Goal: Communication & Community: Answer question/provide support

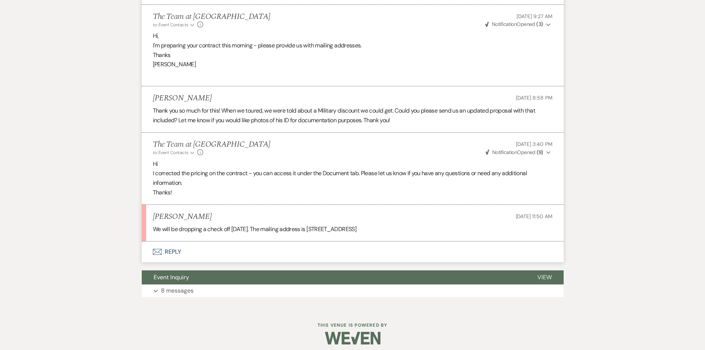
click at [170, 251] on button "Envelope Reply" at bounding box center [353, 251] width 422 height 21
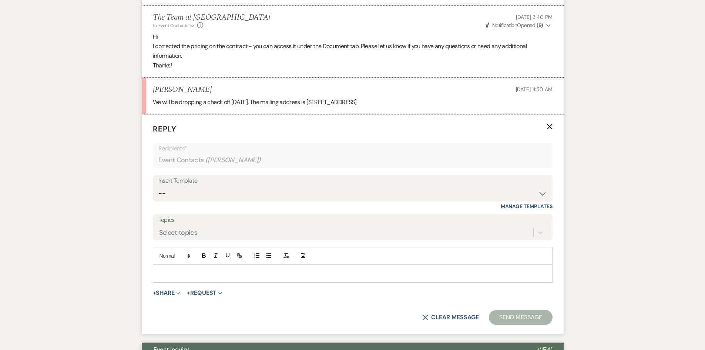
scroll to position [616, 0]
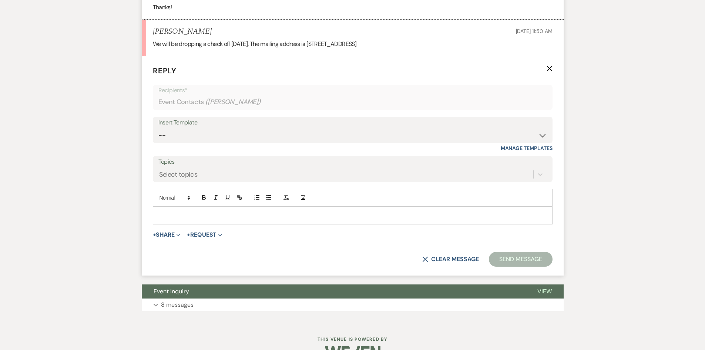
click at [190, 214] on p at bounding box center [353, 215] width 388 height 8
click at [517, 260] on button "Send Message" at bounding box center [520, 259] width 63 height 15
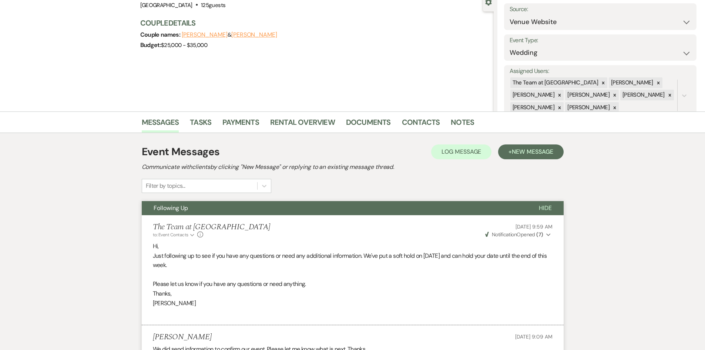
scroll to position [51, 0]
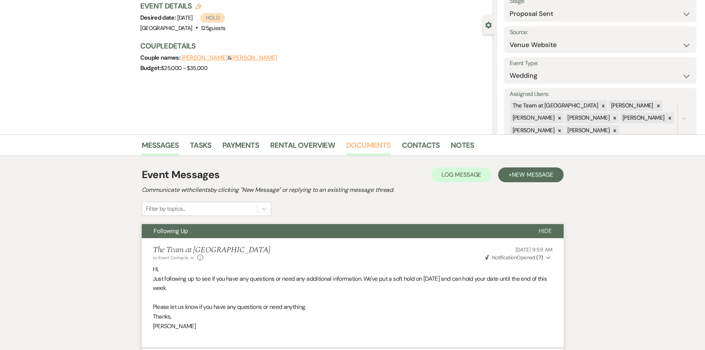
click at [364, 145] on link "Documents" at bounding box center [368, 147] width 45 height 16
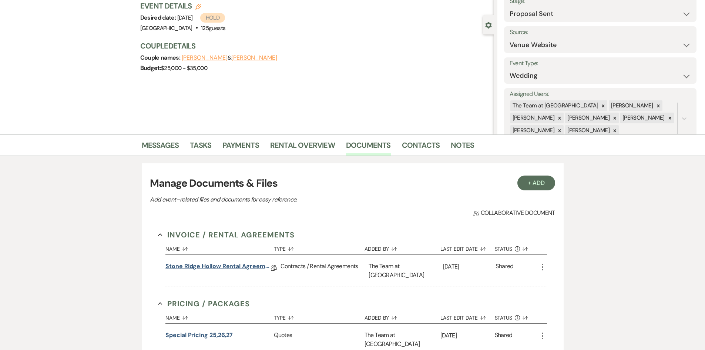
click at [239, 265] on link "Stone Ridge Hollow Rental Agreement- Weddings" at bounding box center [217, 267] width 105 height 11
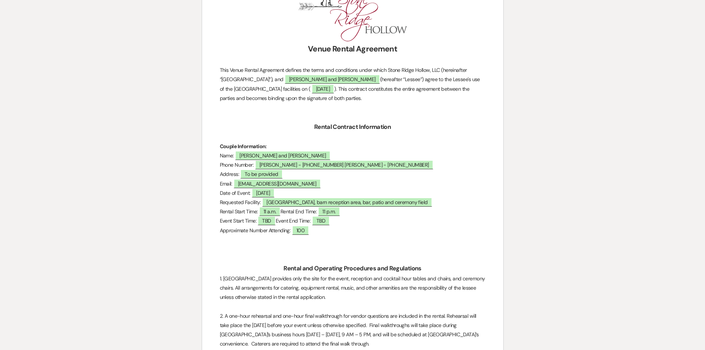
scroll to position [148, 0]
click at [272, 171] on span "To be provided" at bounding box center [261, 174] width 42 height 10
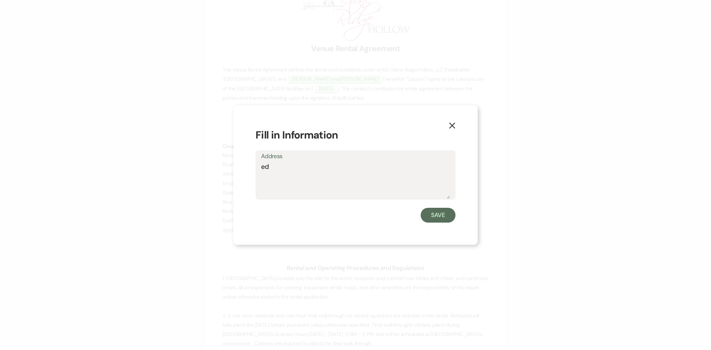
type textarea "d"
type textarea "3211 Ady Road, Street, MD 21154"
click at [428, 215] on button "Save" at bounding box center [438, 215] width 35 height 15
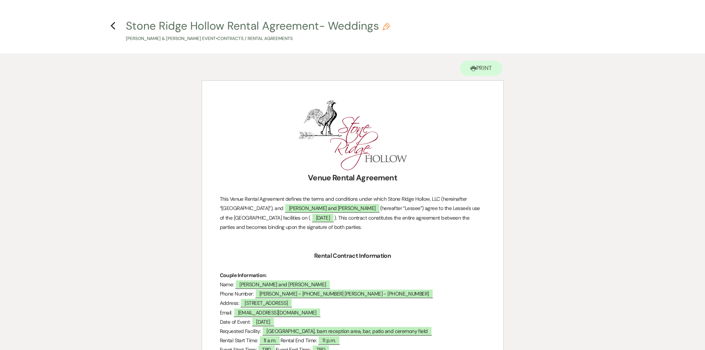
scroll to position [0, 0]
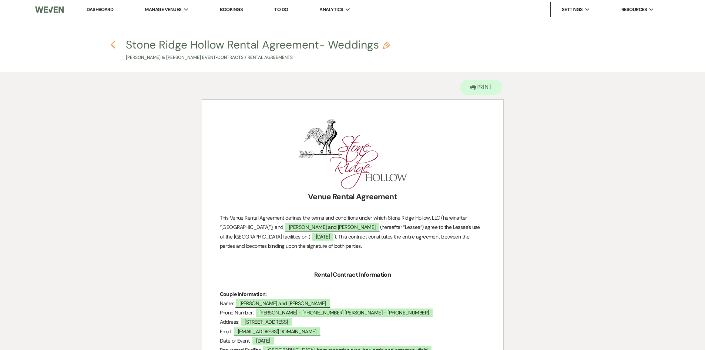
click at [111, 43] on icon "Previous" at bounding box center [113, 44] width 6 height 9
click at [96, 9] on link "Dashboard" at bounding box center [100, 9] width 27 height 6
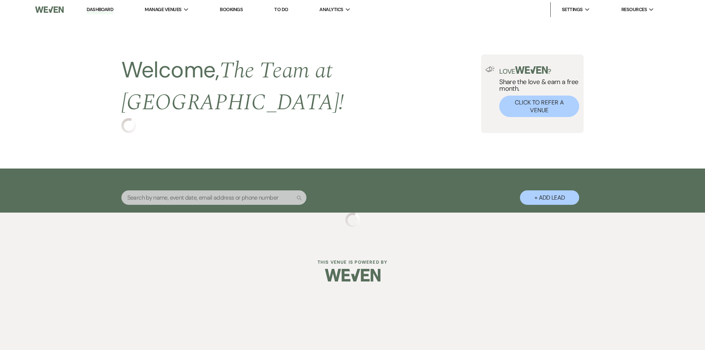
click at [96, 7] on link "Dashboard" at bounding box center [100, 9] width 27 height 7
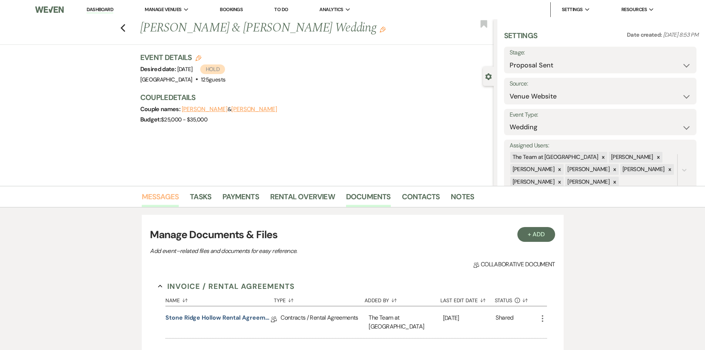
click at [165, 196] on link "Messages" at bounding box center [160, 199] width 37 height 16
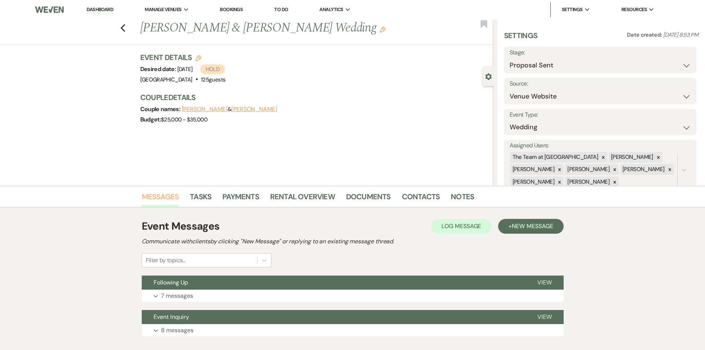
scroll to position [45, 0]
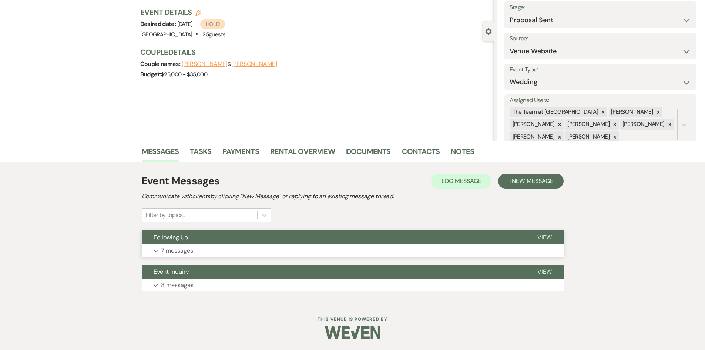
click at [550, 238] on span "View" at bounding box center [544, 237] width 14 height 8
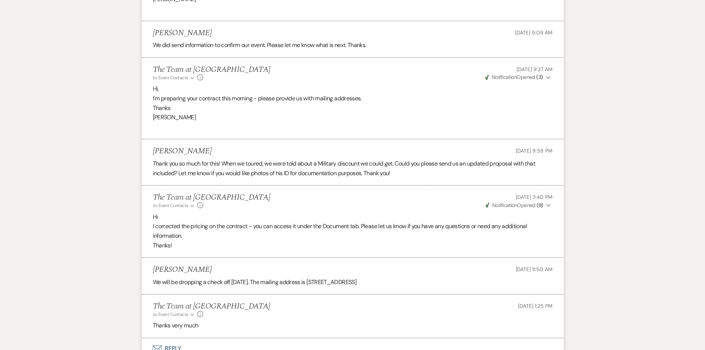
scroll to position [480, 0]
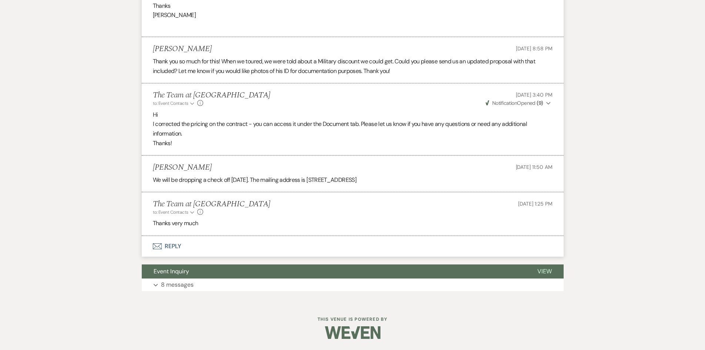
click at [172, 243] on button "Envelope Reply" at bounding box center [353, 246] width 422 height 21
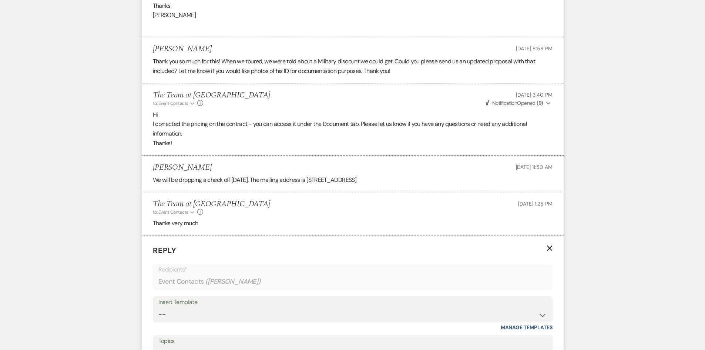
scroll to position [614, 0]
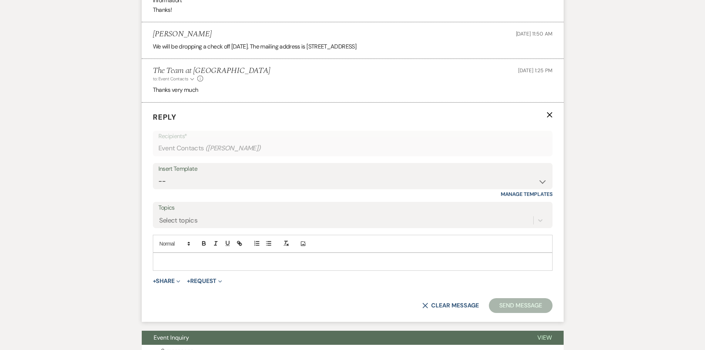
click at [172, 263] on p at bounding box center [353, 261] width 388 height 8
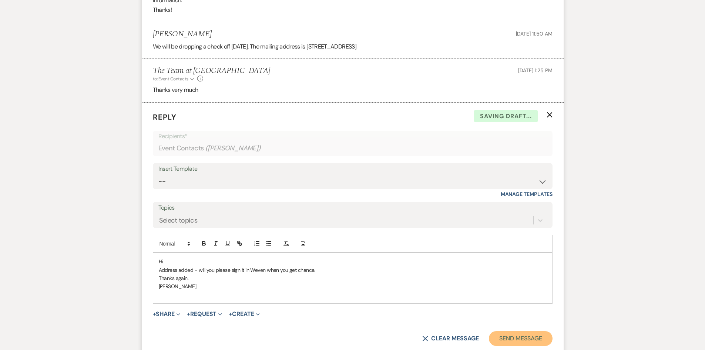
click at [529, 335] on button "Send Message" at bounding box center [520, 338] width 63 height 15
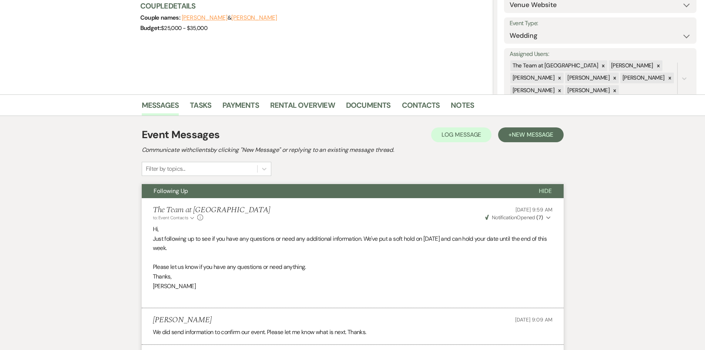
scroll to position [0, 0]
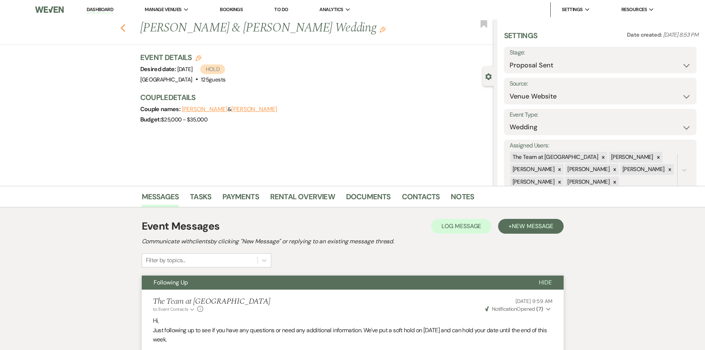
click at [124, 26] on icon "Previous" at bounding box center [123, 28] width 6 height 9
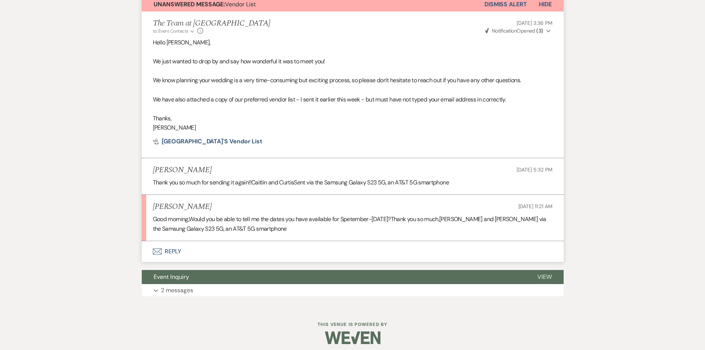
click at [167, 251] on button "Envelope Reply" at bounding box center [353, 251] width 422 height 21
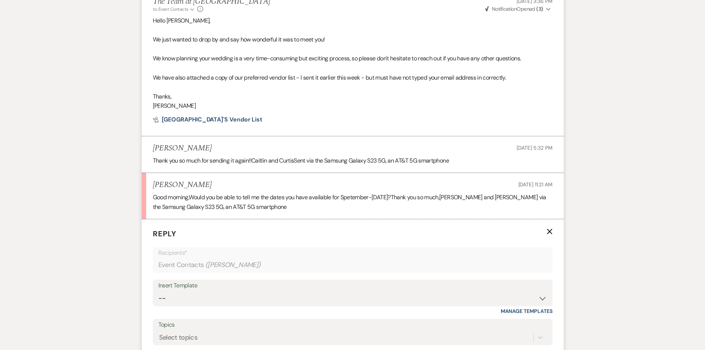
scroll to position [482, 0]
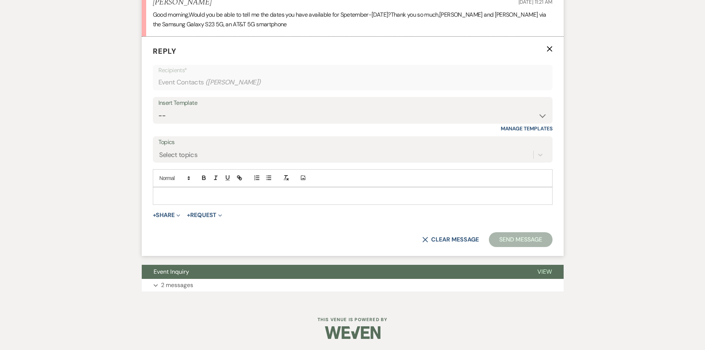
click at [173, 192] on p at bounding box center [353, 196] width 388 height 8
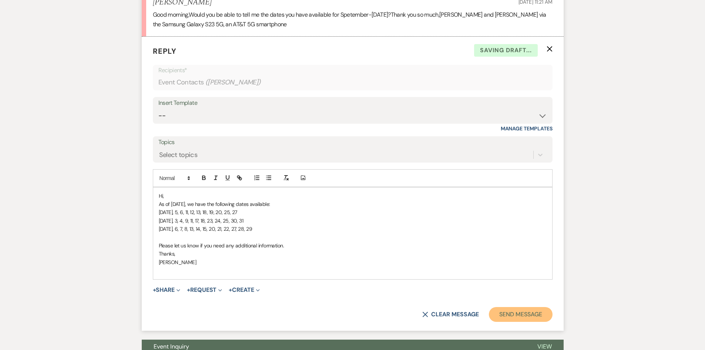
click at [512, 314] on button "Send Message" at bounding box center [520, 314] width 63 height 15
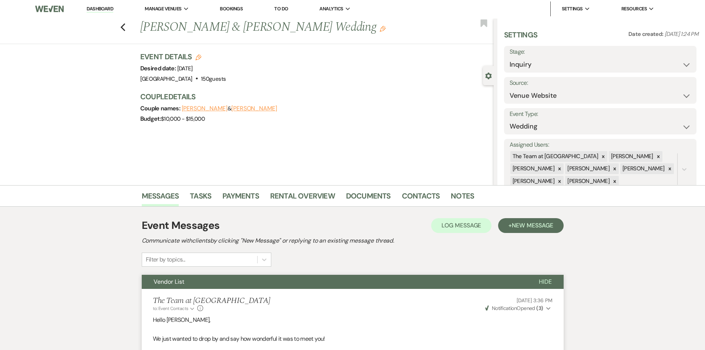
scroll to position [0, 0]
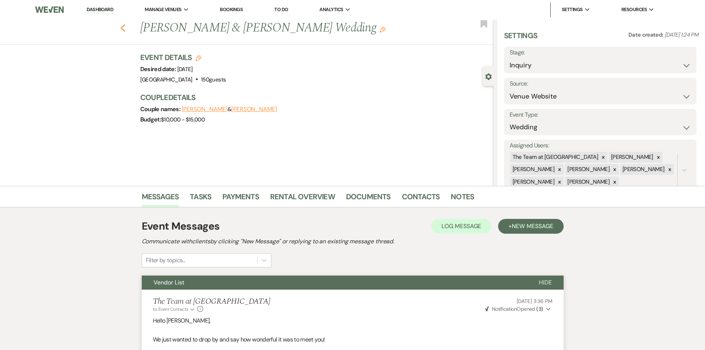
click at [123, 26] on icon "Previous" at bounding box center [123, 28] width 6 height 9
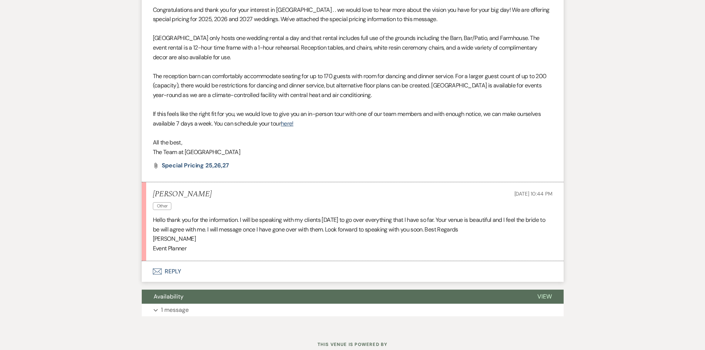
scroll to position [718, 0]
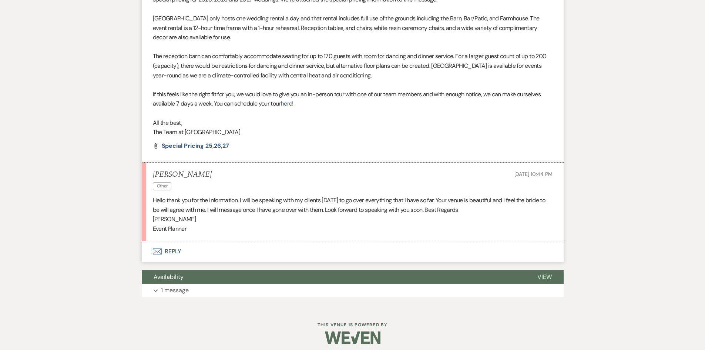
click at [177, 249] on button "Envelope Reply" at bounding box center [353, 251] width 422 height 21
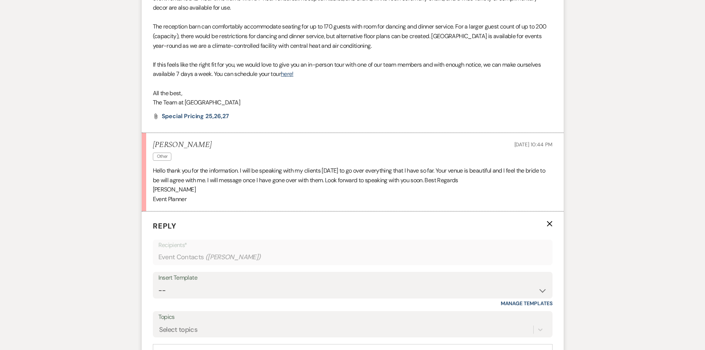
scroll to position [829, 0]
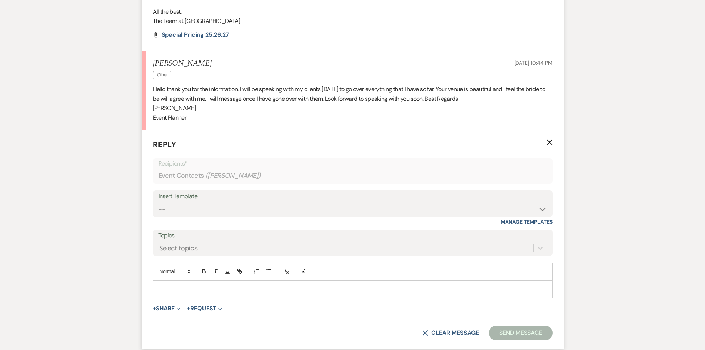
click at [161, 285] on p at bounding box center [353, 289] width 388 height 8
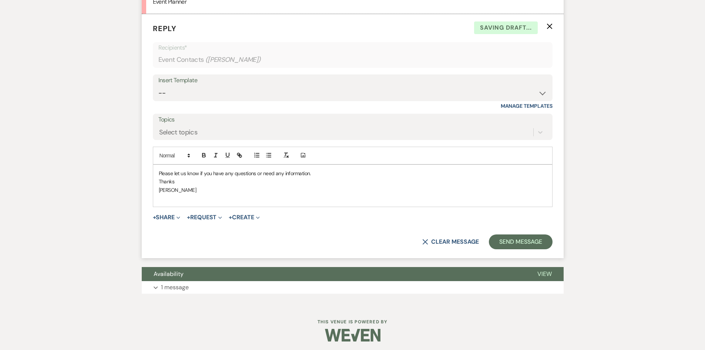
scroll to position [947, 0]
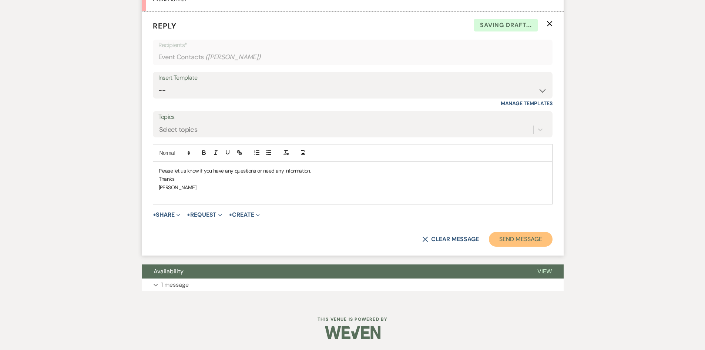
click at [520, 241] on button "Send Message" at bounding box center [520, 239] width 63 height 15
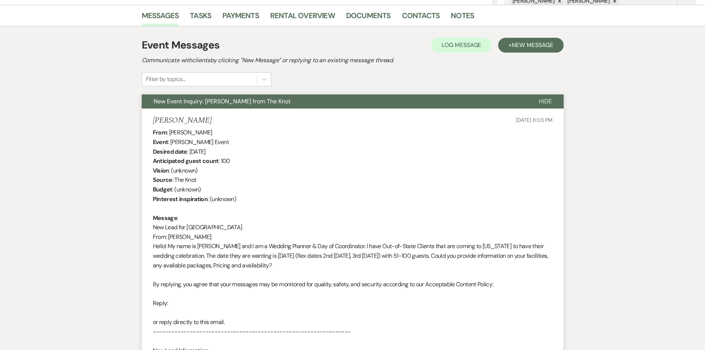
scroll to position [0, 0]
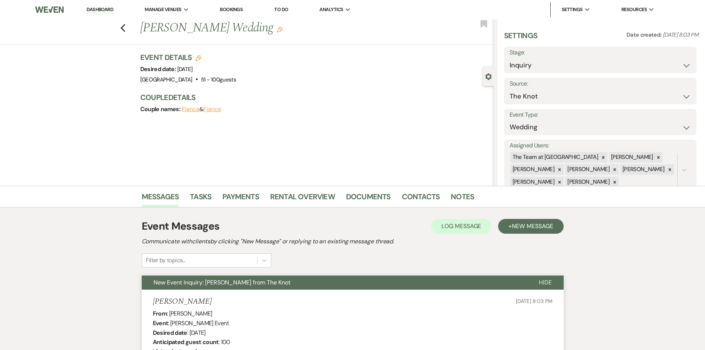
click at [94, 6] on li "Dashboard" at bounding box center [100, 9] width 34 height 15
click at [94, 9] on link "Dashboard" at bounding box center [100, 9] width 27 height 7
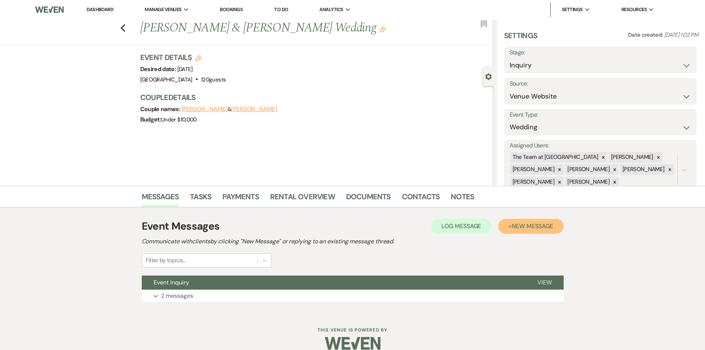
click at [535, 225] on span "New Message" at bounding box center [532, 226] width 41 height 8
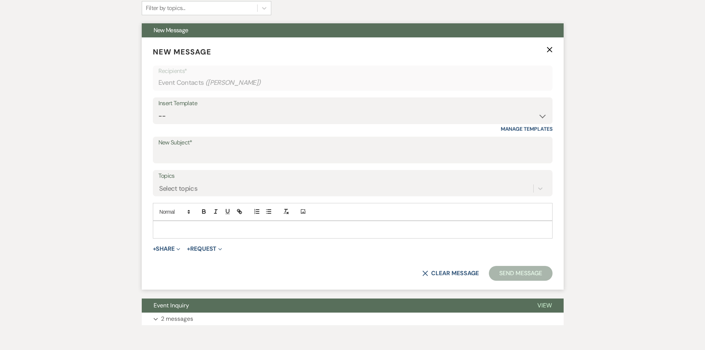
scroll to position [286, 0]
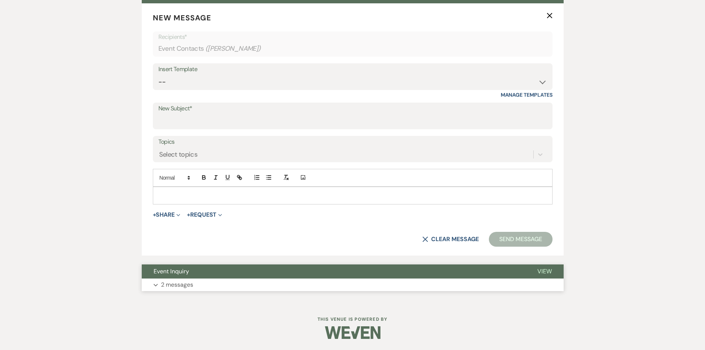
click at [540, 271] on span "View" at bounding box center [544, 271] width 14 height 8
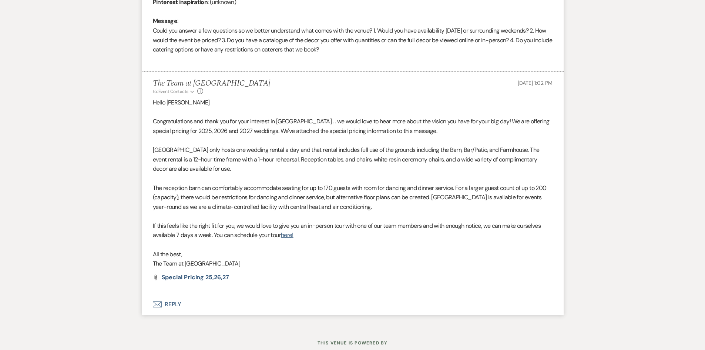
scroll to position [655, 0]
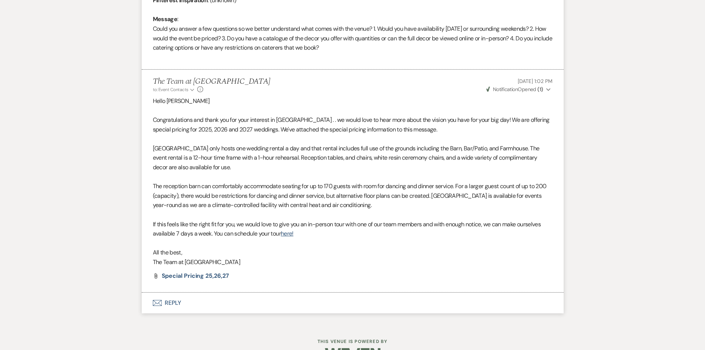
click at [174, 301] on button "Envelope Reply" at bounding box center [353, 302] width 422 height 21
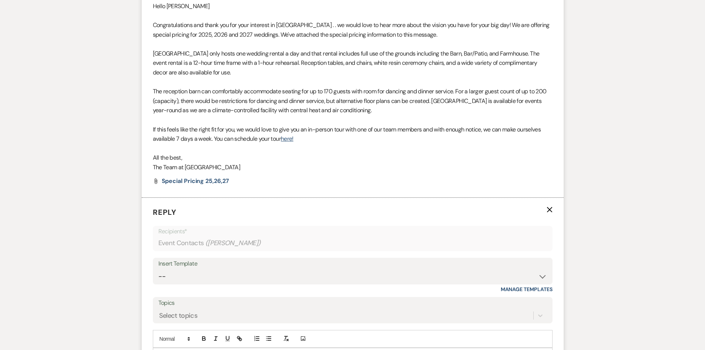
scroll to position [803, 0]
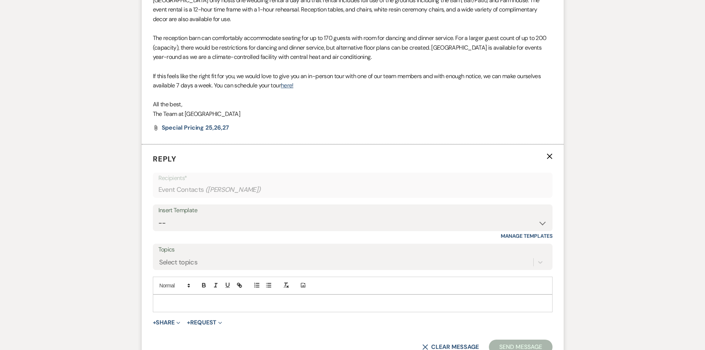
click at [172, 296] on div at bounding box center [352, 303] width 399 height 17
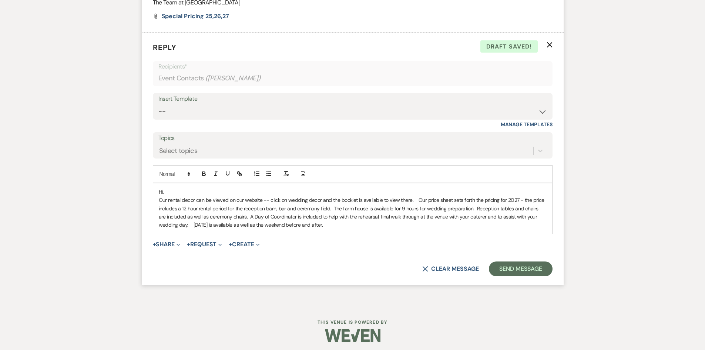
scroll to position [917, 0]
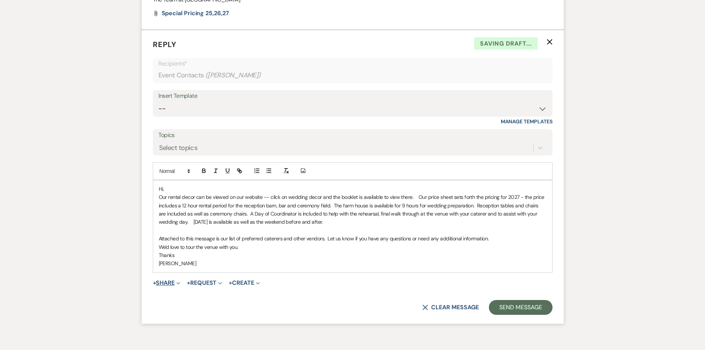
click at [172, 282] on button "+ Share Expand" at bounding box center [167, 283] width 28 height 6
click at [188, 322] on button "Pref Vendors Preferred vendors" at bounding box center [205, 324] width 104 height 13
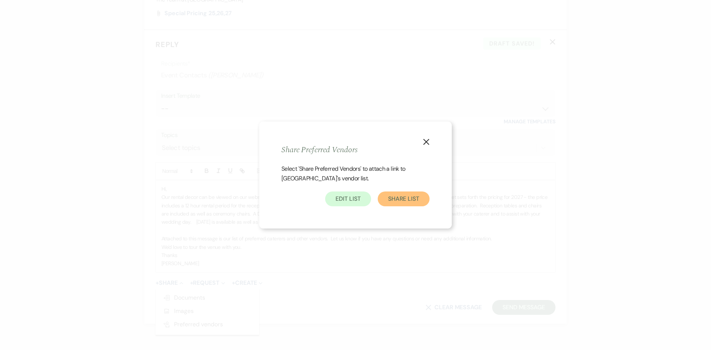
click at [414, 197] on button "Share List" at bounding box center [404, 198] width 52 height 15
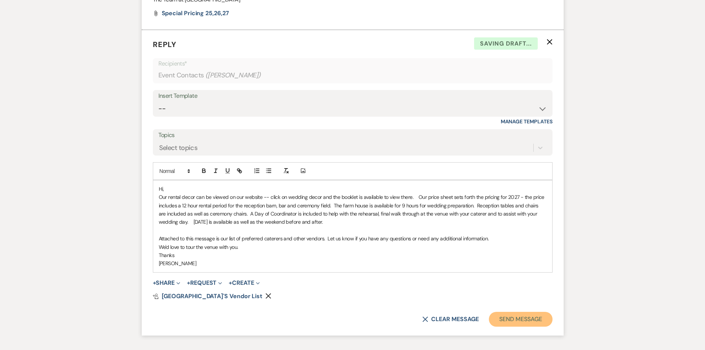
click at [517, 317] on button "Send Message" at bounding box center [520, 319] width 63 height 15
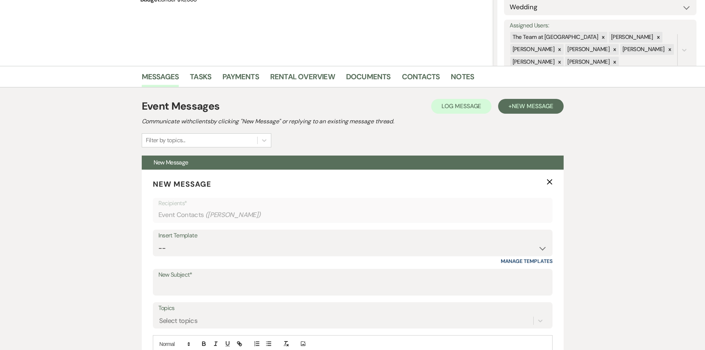
scroll to position [0, 0]
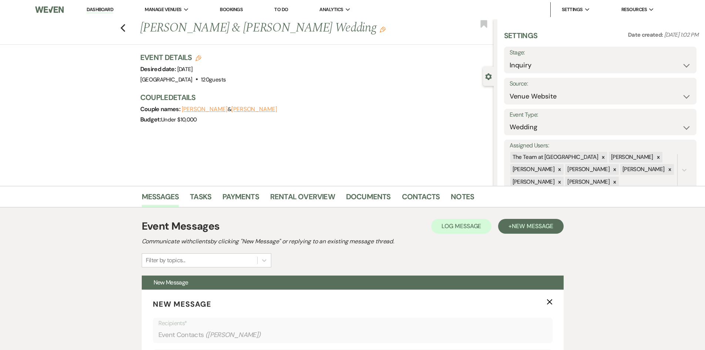
click at [98, 7] on link "Dashboard" at bounding box center [100, 9] width 27 height 7
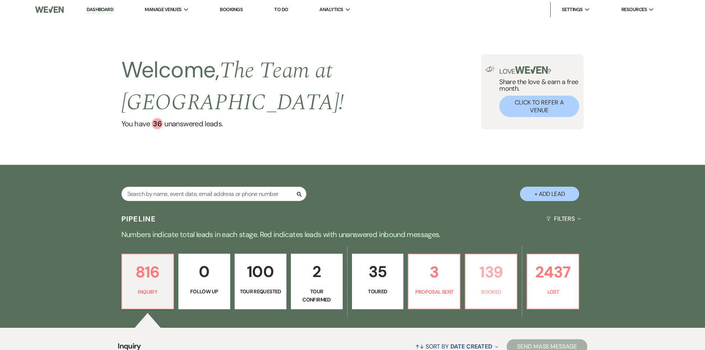
click at [489, 270] on p "139" at bounding box center [491, 271] width 42 height 25
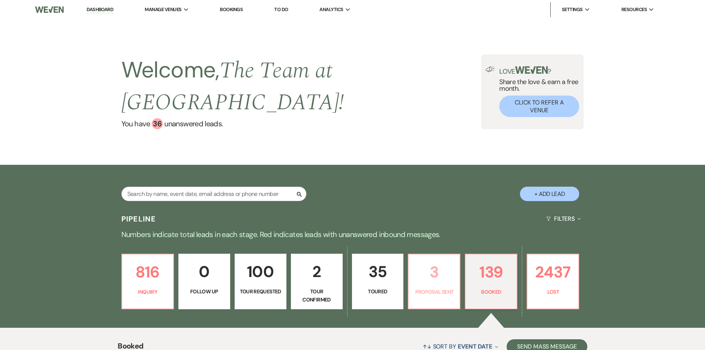
click at [436, 279] on p "3" at bounding box center [434, 271] width 42 height 25
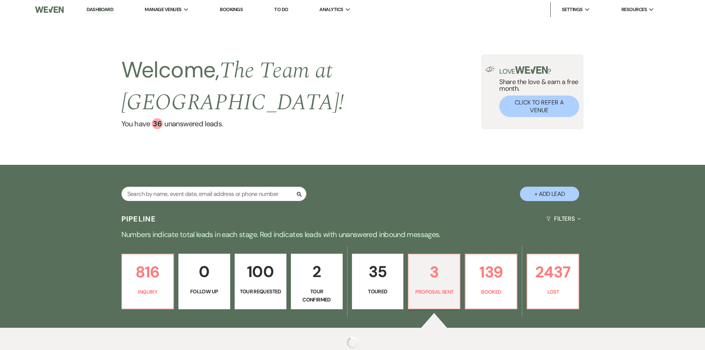
select select "6"
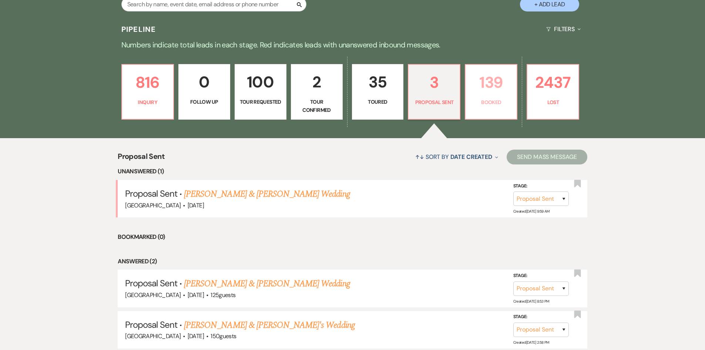
scroll to position [148, 0]
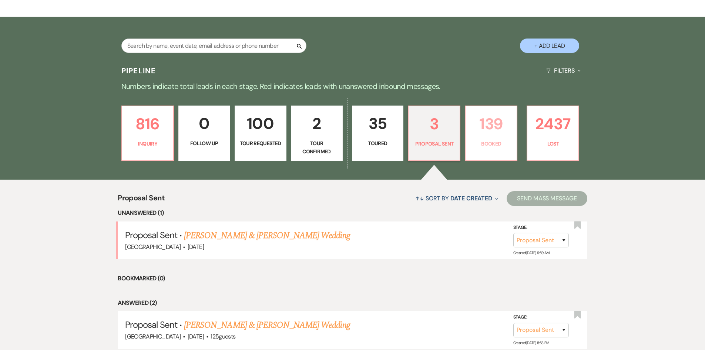
click at [493, 127] on p "139" at bounding box center [491, 123] width 42 height 25
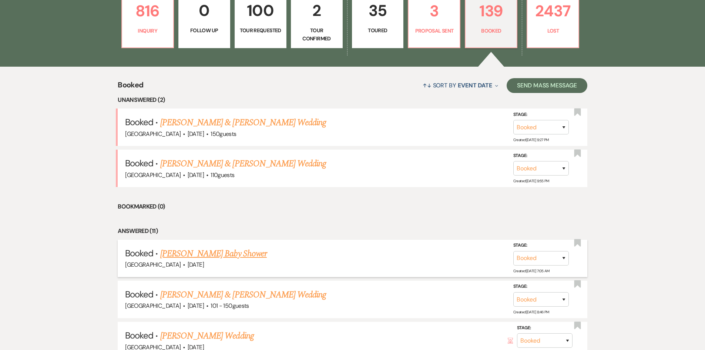
scroll to position [333, 0]
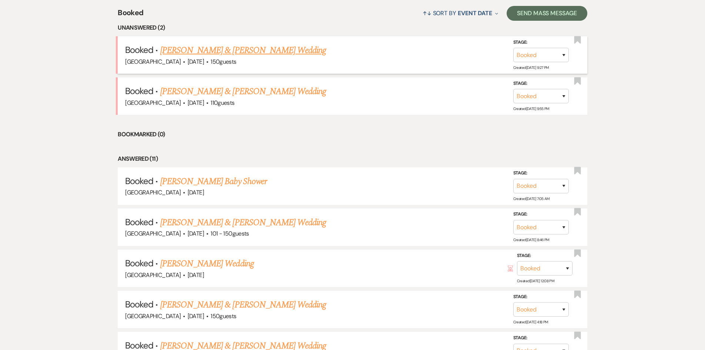
click at [250, 48] on link "[PERSON_NAME] & [PERSON_NAME] Wedding" at bounding box center [243, 50] width 166 height 13
